Goal: Browse casually

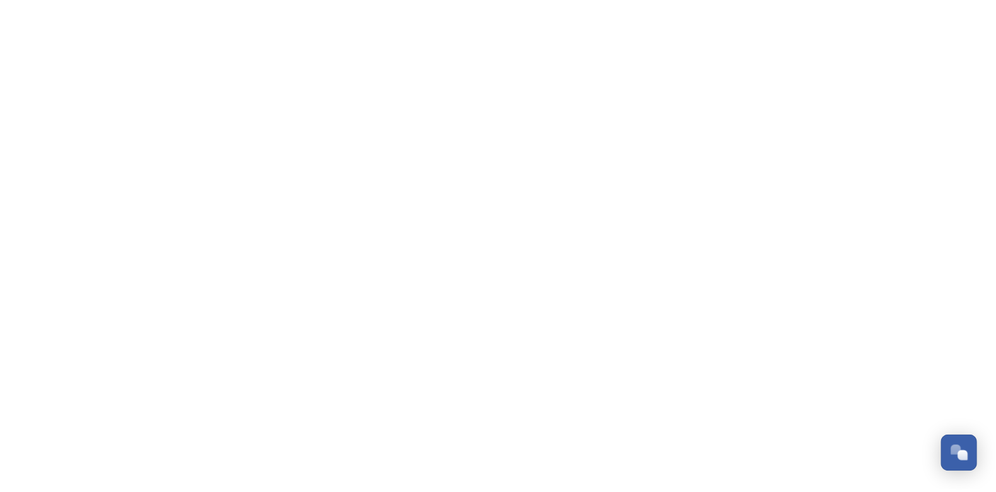
scroll to position [534, 0]
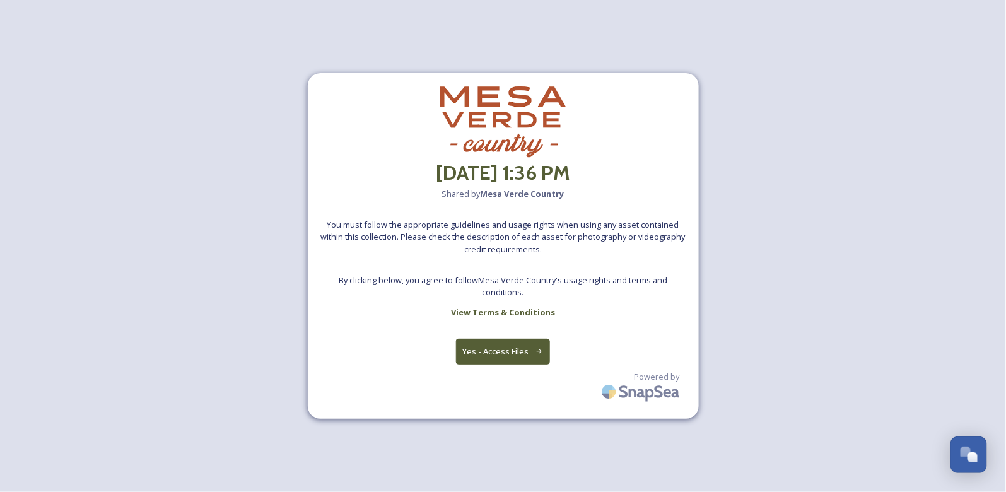
click at [519, 353] on button "Yes - Access Files" at bounding box center [503, 352] width 95 height 26
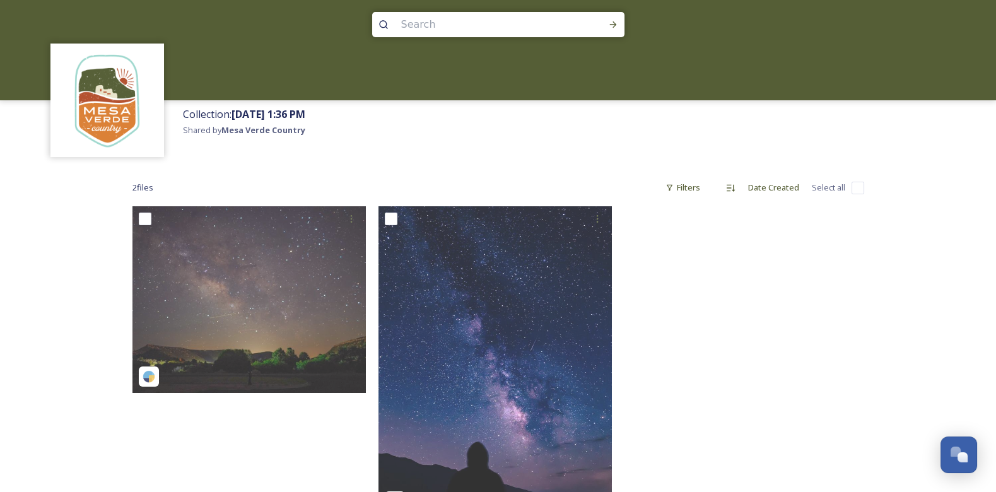
scroll to position [112, 0]
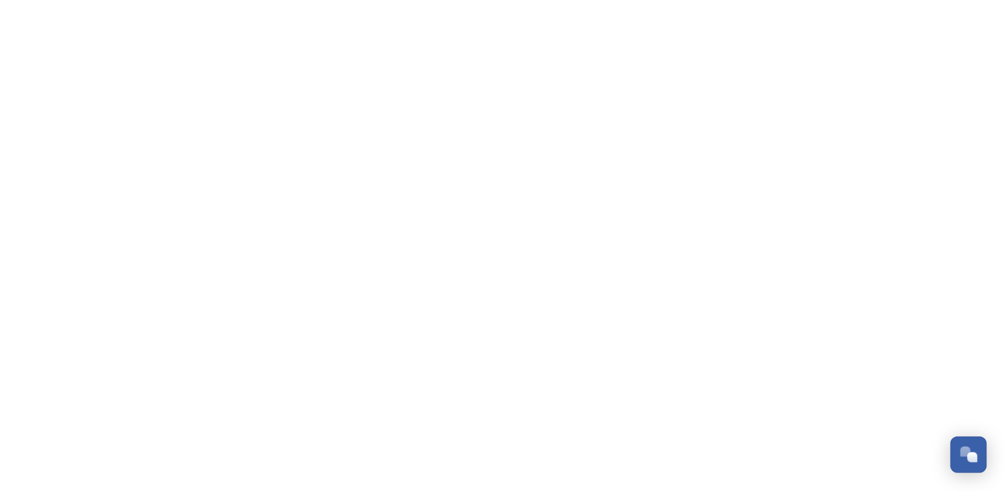
scroll to position [534, 0]
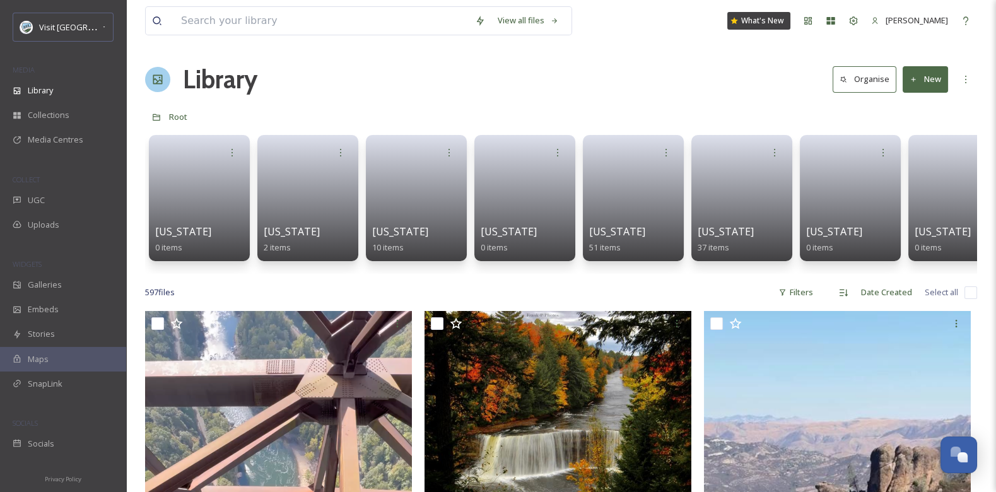
scroll to position [534, 0]
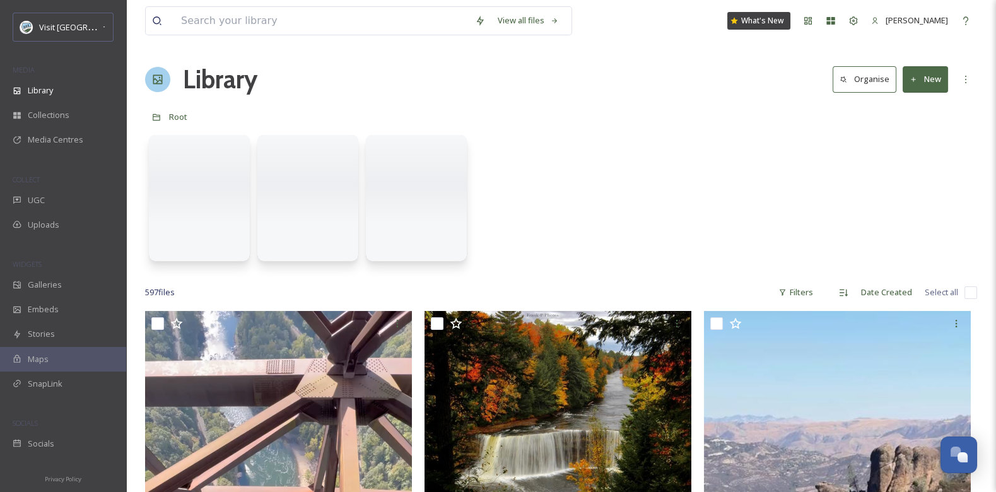
scroll to position [534, 0]
